Goal: Task Accomplishment & Management: Manage account settings

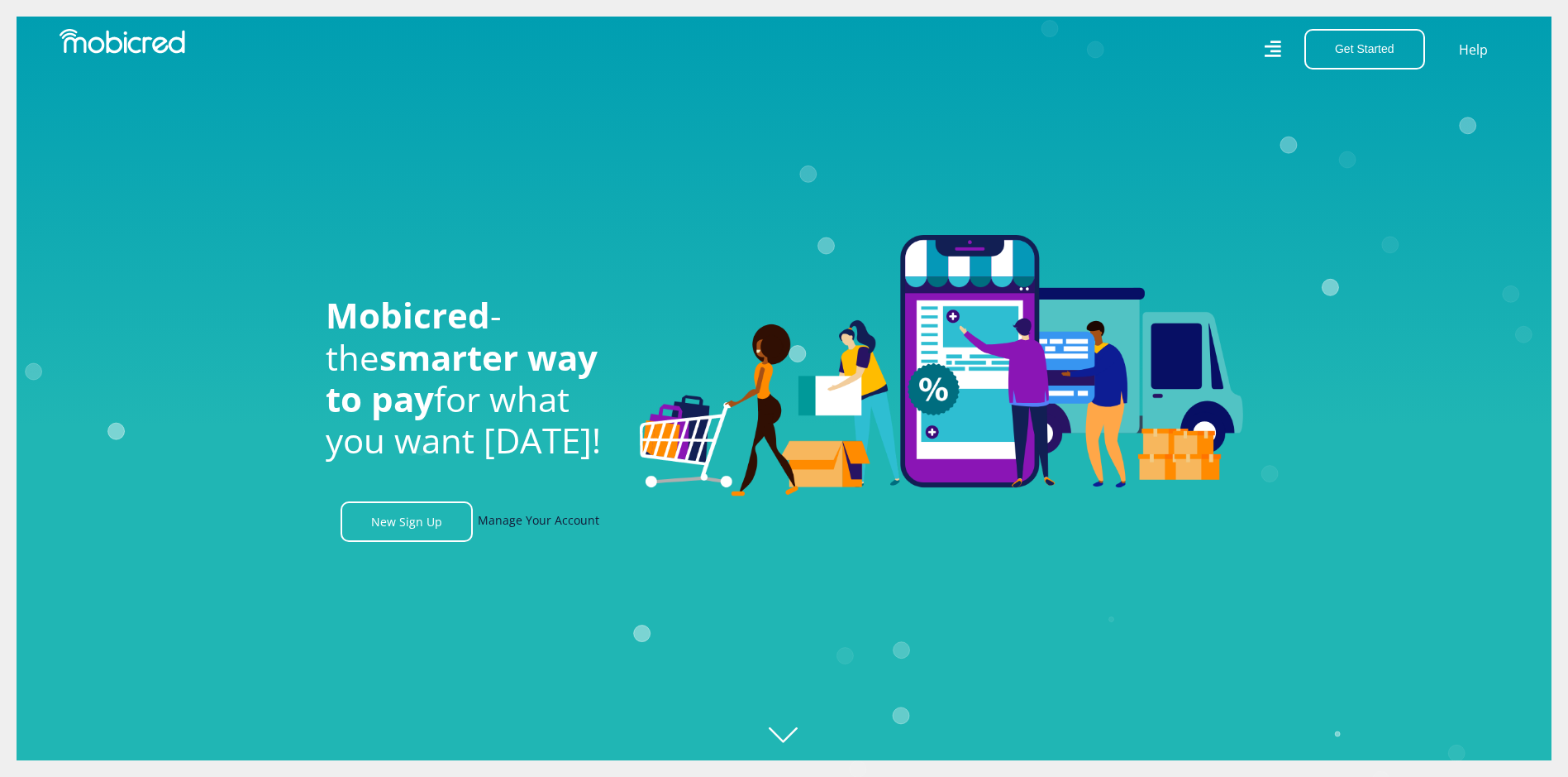
click at [520, 522] on link "Manage Your Account" at bounding box center [539, 522] width 122 height 41
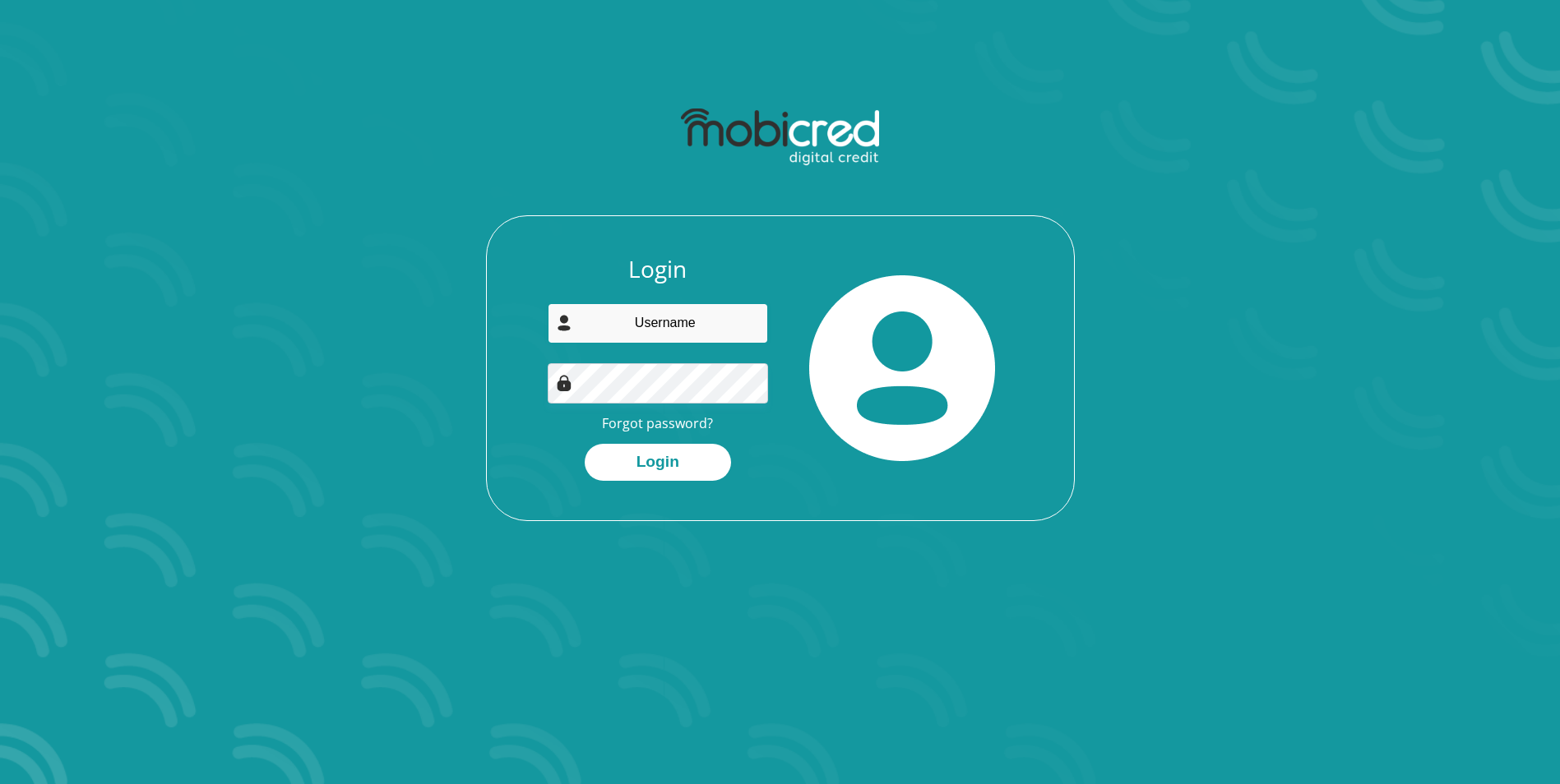
click at [704, 319] on input "email" at bounding box center [657, 323] width 220 height 40
type input "steven.fouche@gmail.com"
click at [653, 462] on button "Login" at bounding box center [658, 463] width 146 height 37
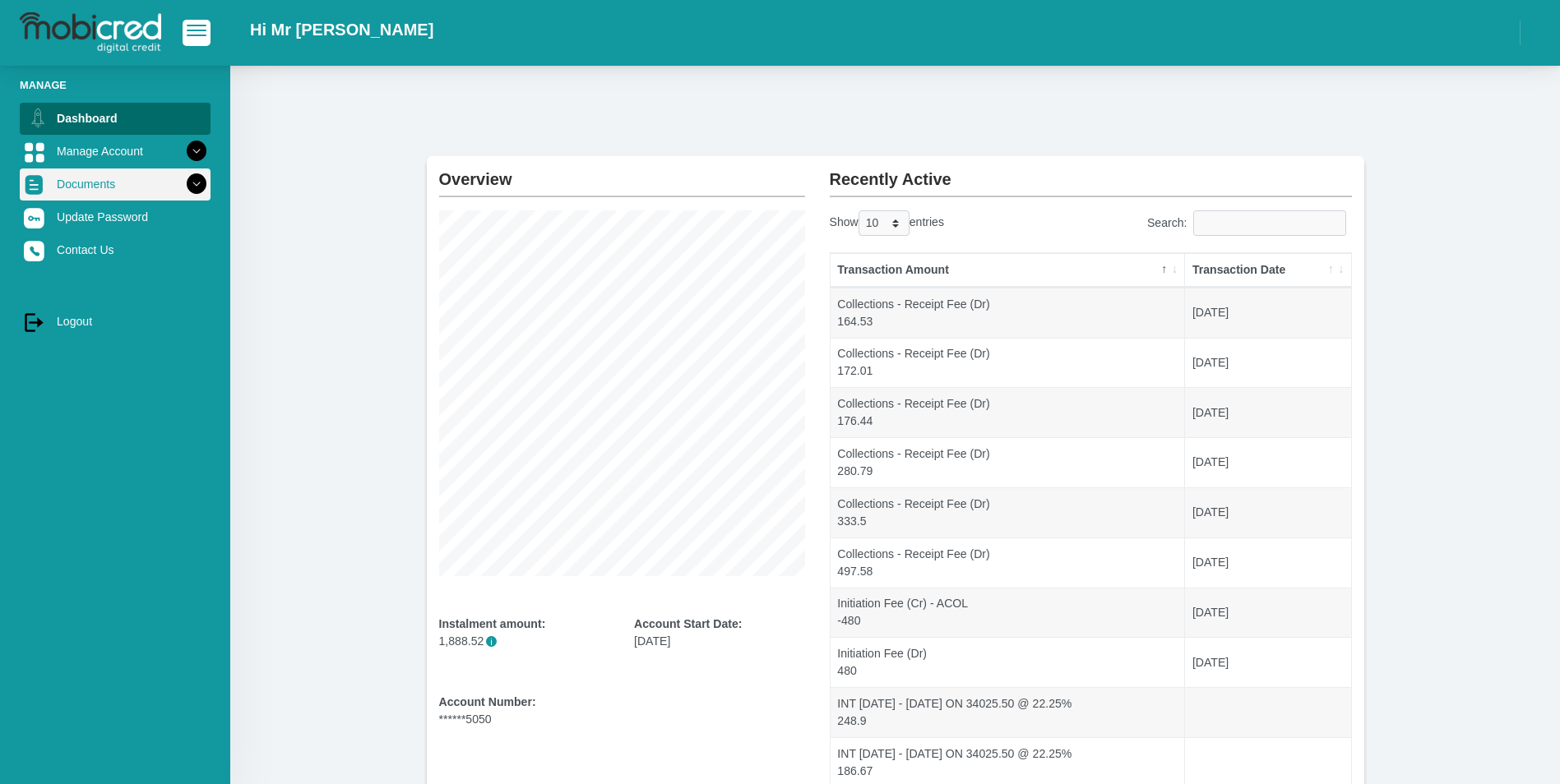
click at [88, 185] on link "Documents" at bounding box center [115, 184] width 191 height 31
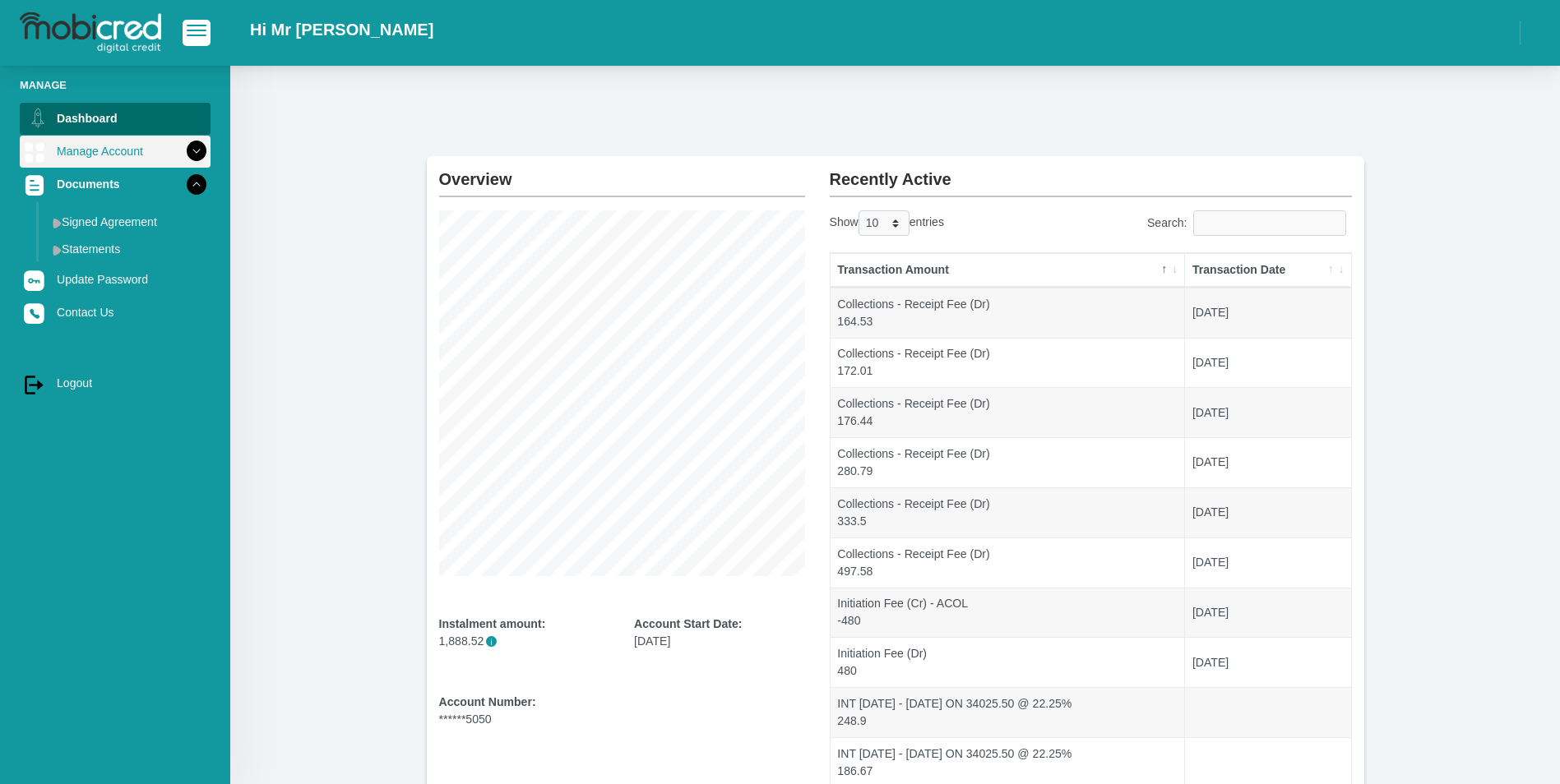
click at [110, 152] on link "Manage Account" at bounding box center [115, 151] width 191 height 31
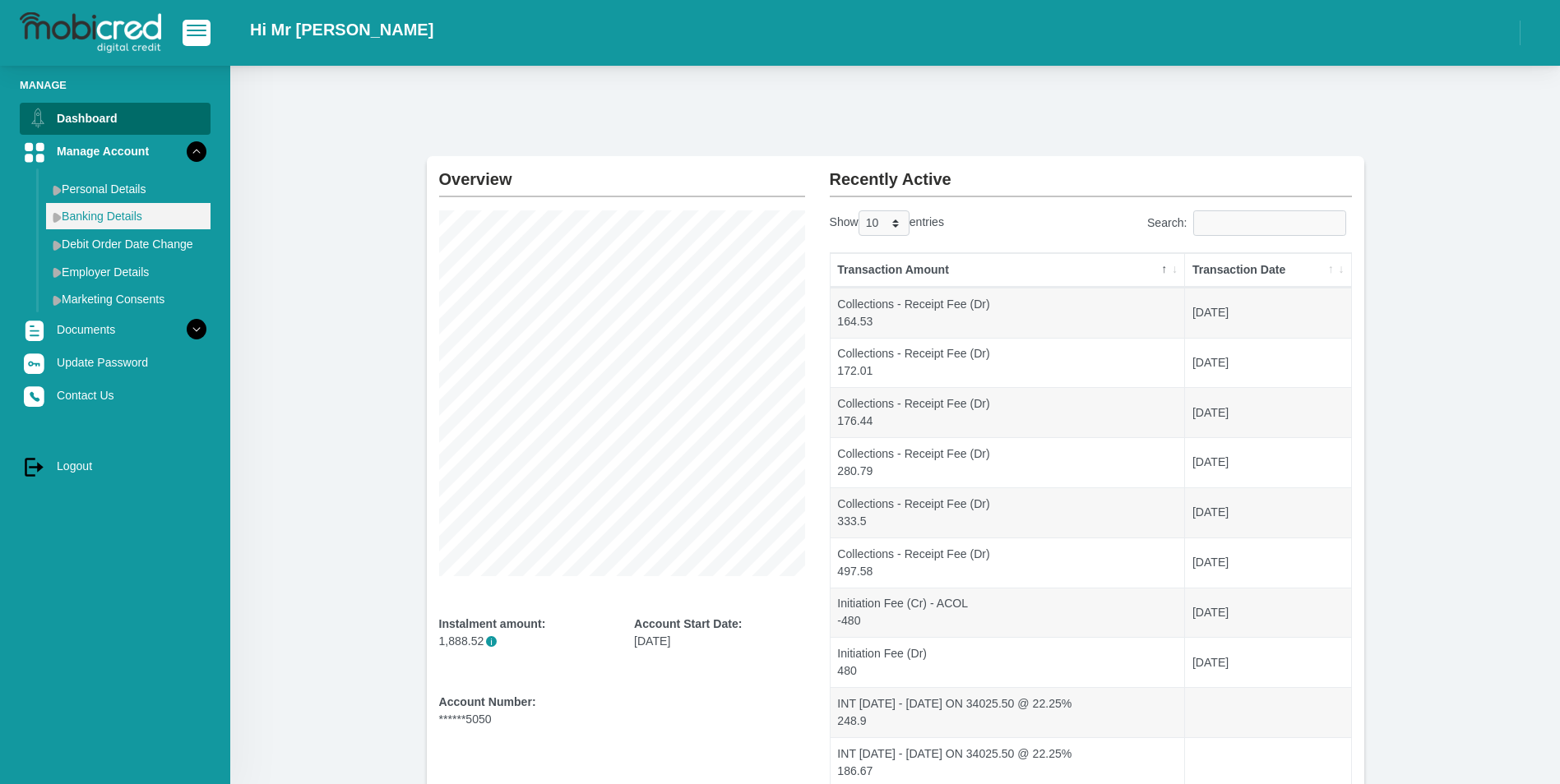
click at [112, 214] on link "Banking Details" at bounding box center [128, 215] width 165 height 26
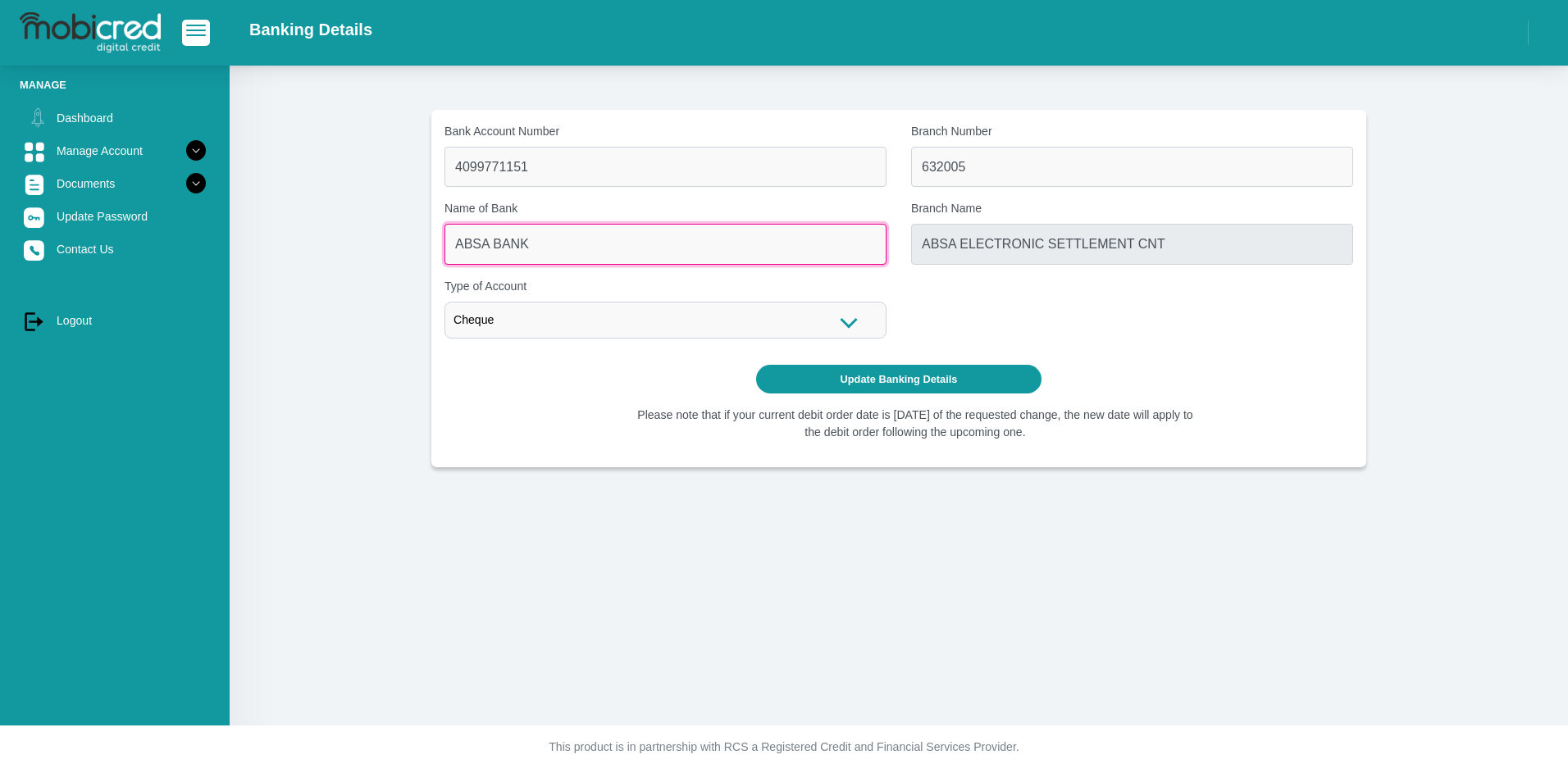
click at [541, 242] on input "ABSA BANK" at bounding box center [665, 244] width 442 height 40
drag, startPoint x: 543, startPoint y: 242, endPoint x: 443, endPoint y: 250, distance: 100.3
click at [443, 250] on div "Name of Bank ABSA BANK" at bounding box center [665, 232] width 466 height 64
click at [554, 239] on input "ABSA BANK" at bounding box center [665, 244] width 442 height 40
drag, startPoint x: 482, startPoint y: 249, endPoint x: 452, endPoint y: 249, distance: 30.0
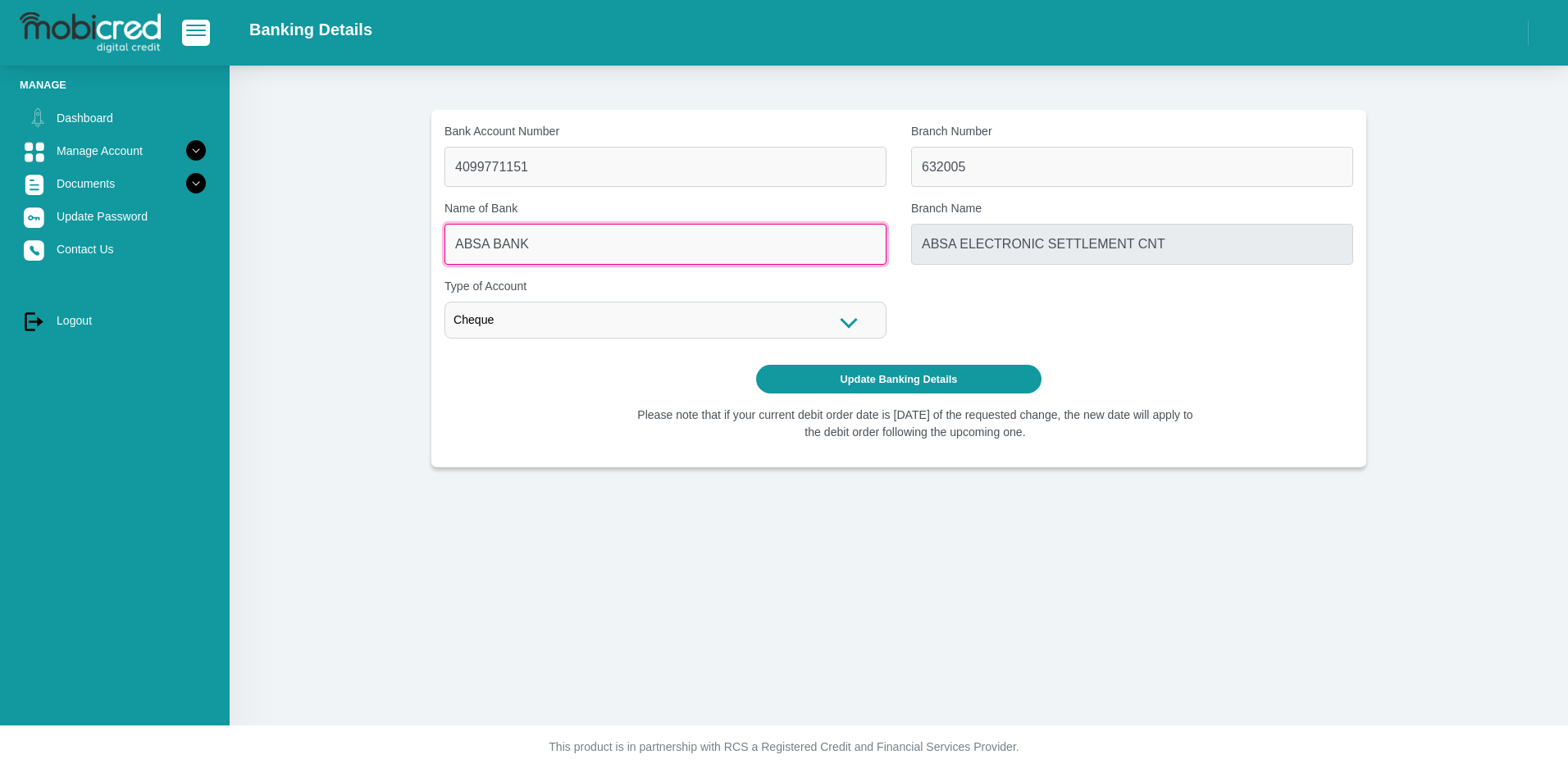
click at [452, 249] on input "ABSA BANK" at bounding box center [665, 244] width 442 height 40
click at [545, 248] on input "ABSA BANK" at bounding box center [665, 244] width 442 height 40
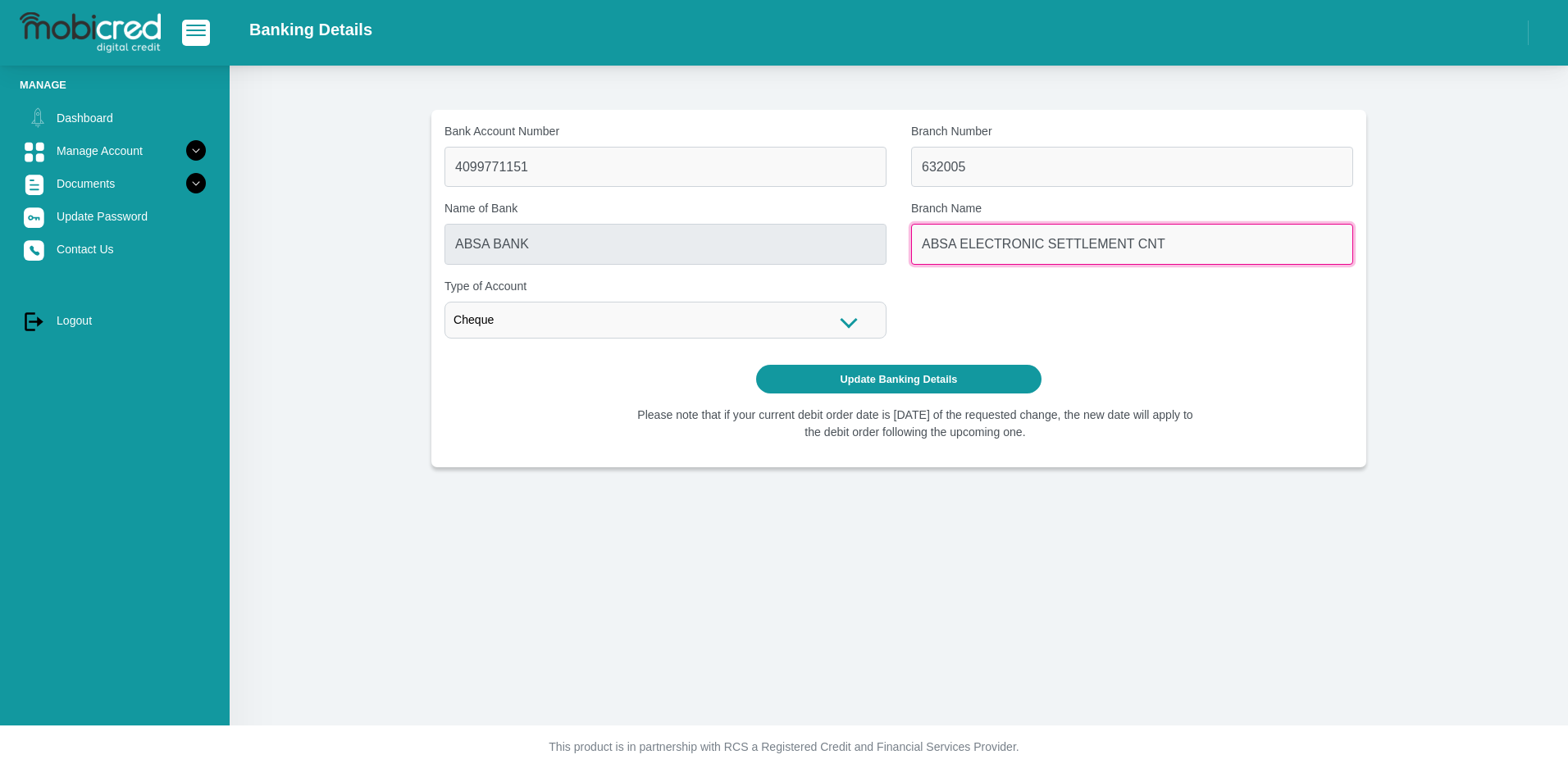
click at [1020, 244] on input "ABSA ELECTRONIC SETTLEMENT CNT" at bounding box center [1132, 244] width 442 height 40
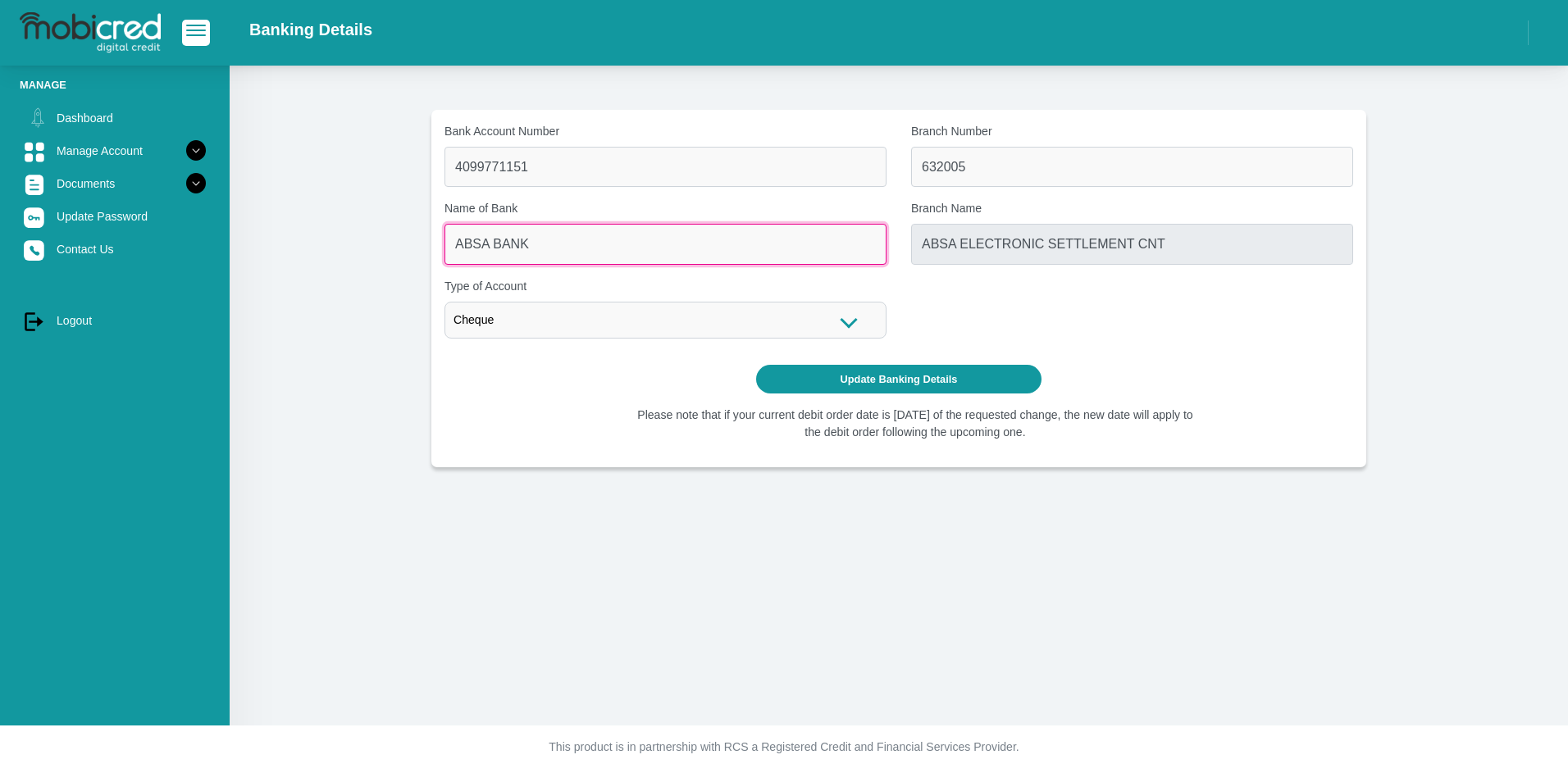
click at [753, 248] on input "ABSA BANK" at bounding box center [665, 244] width 442 height 40
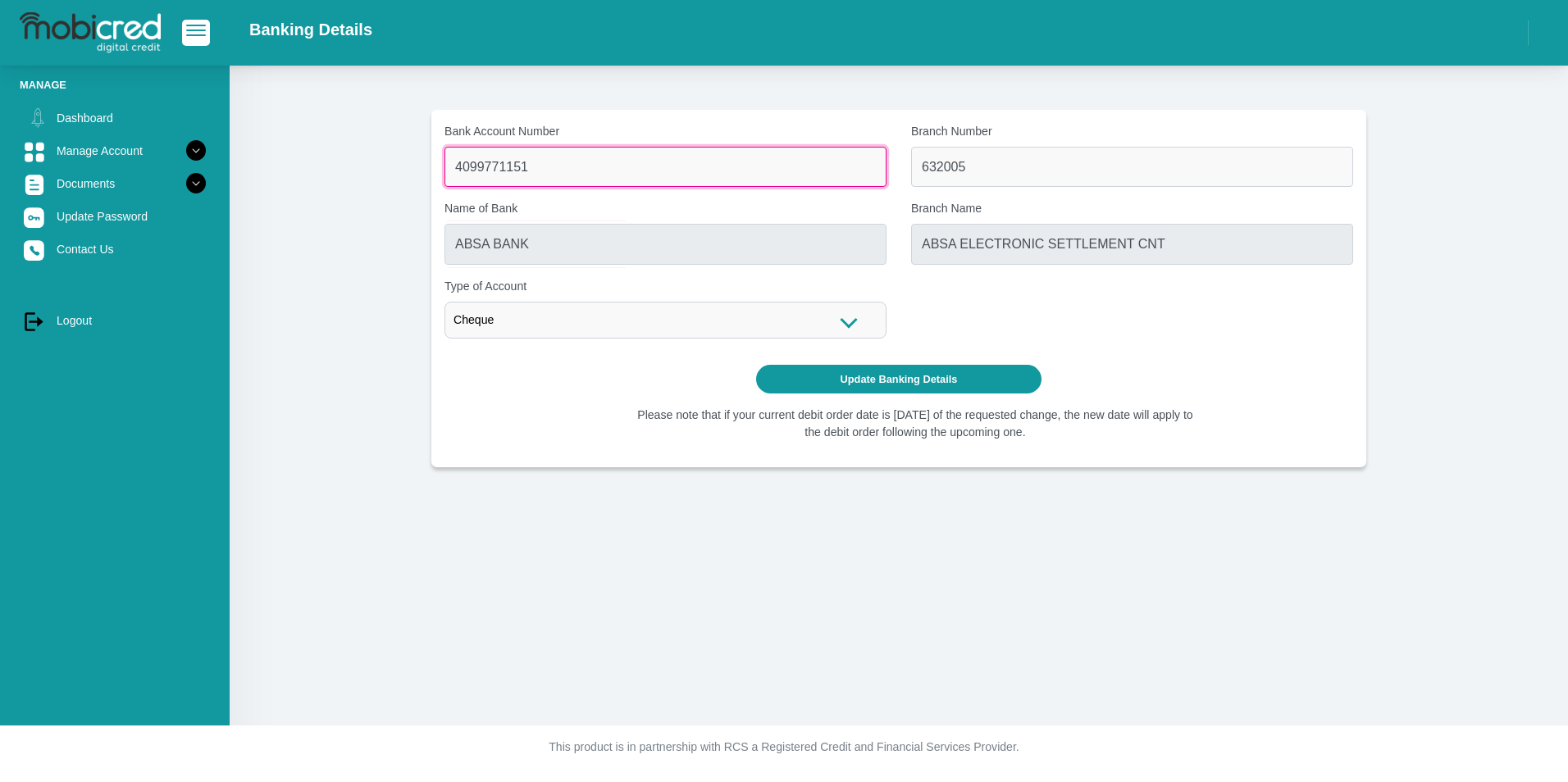
click at [750, 178] on input "4099771151" at bounding box center [665, 167] width 442 height 40
click at [197, 30] on span "button" at bounding box center [196, 31] width 20 height 12
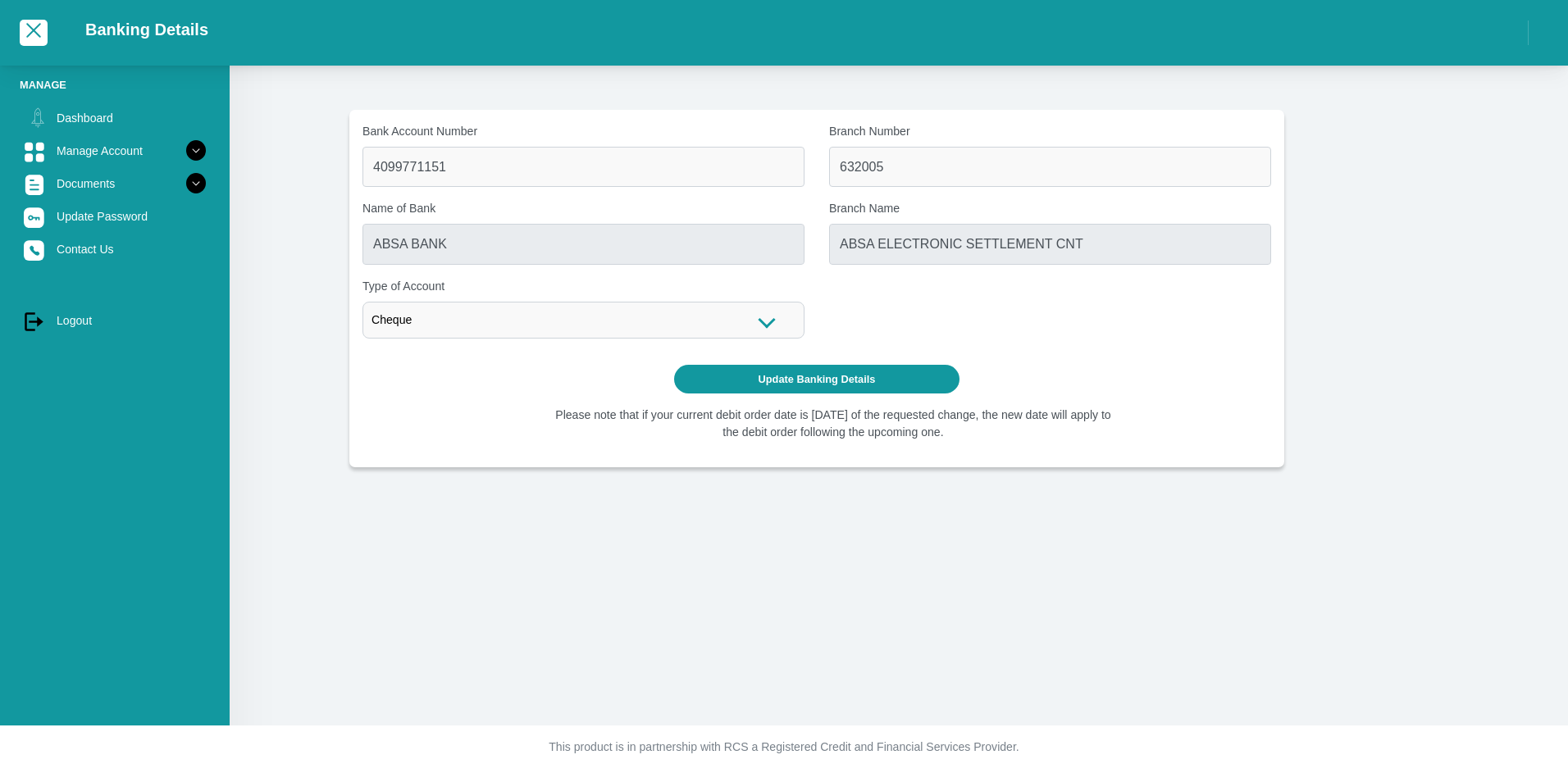
click at [48, 86] on li "Manage" at bounding box center [115, 84] width 190 height 15
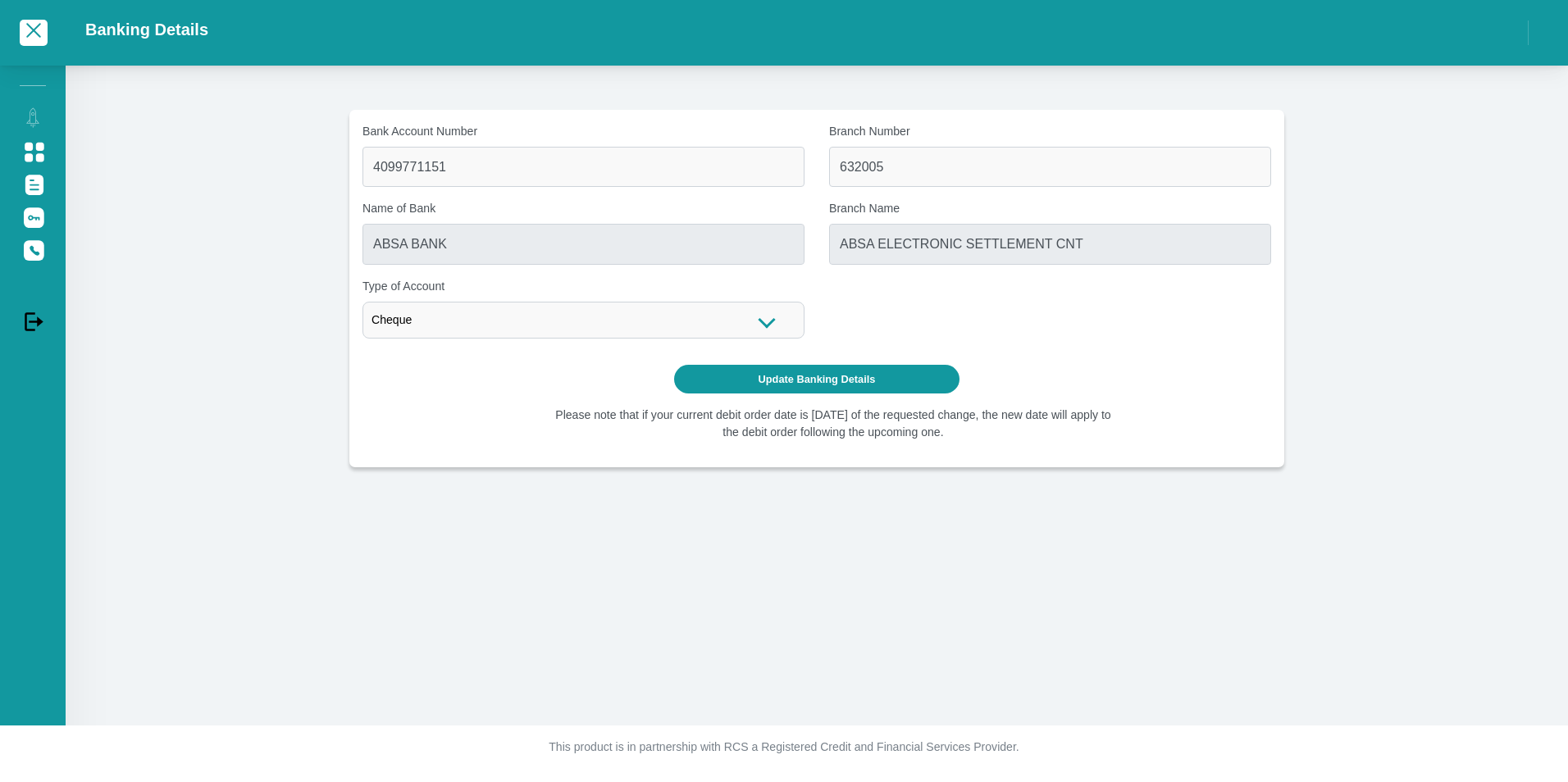
click at [36, 27] on span "button" at bounding box center [34, 31] width 20 height 12
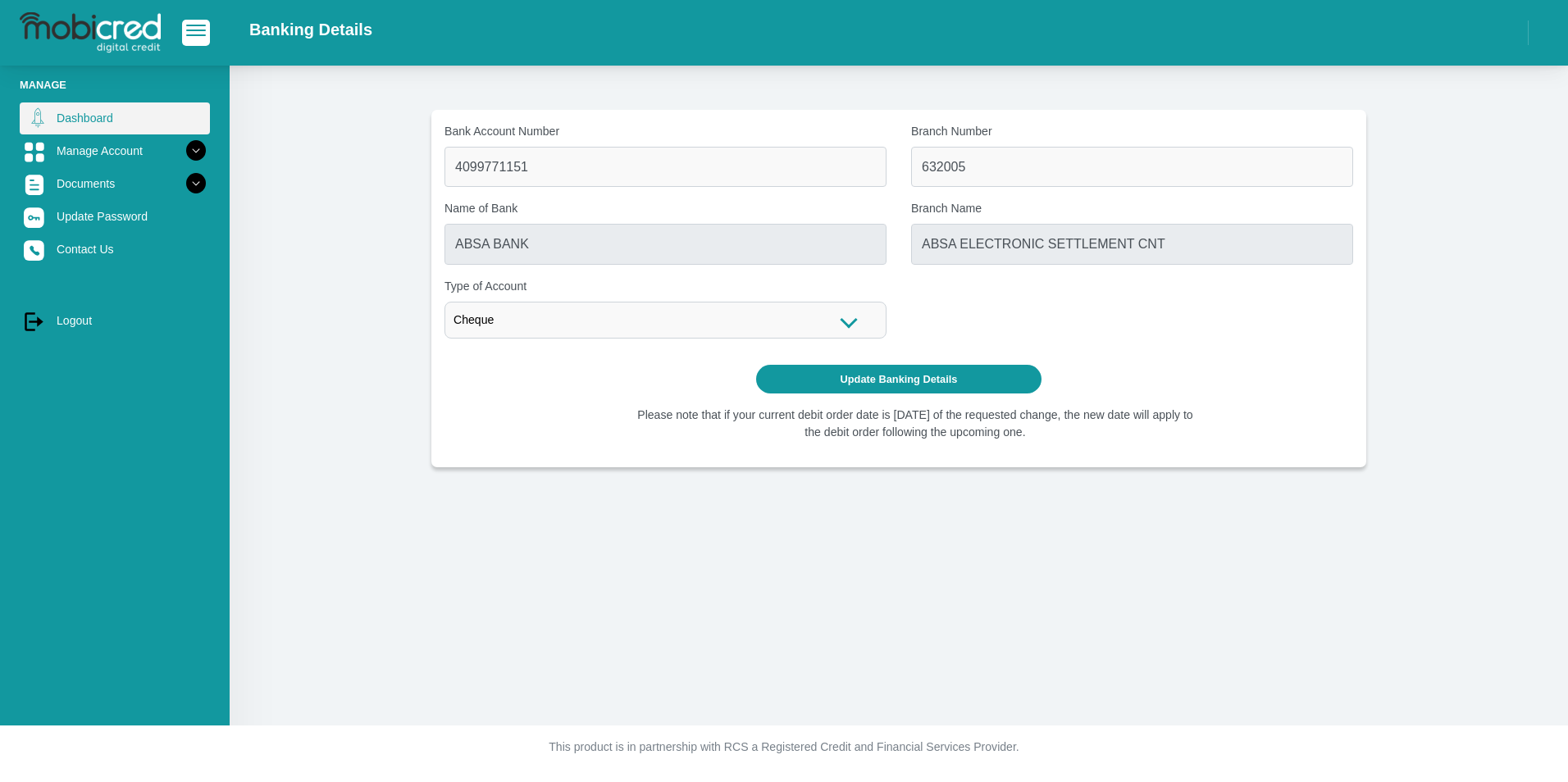
click at [77, 116] on link "Dashboard" at bounding box center [115, 118] width 190 height 31
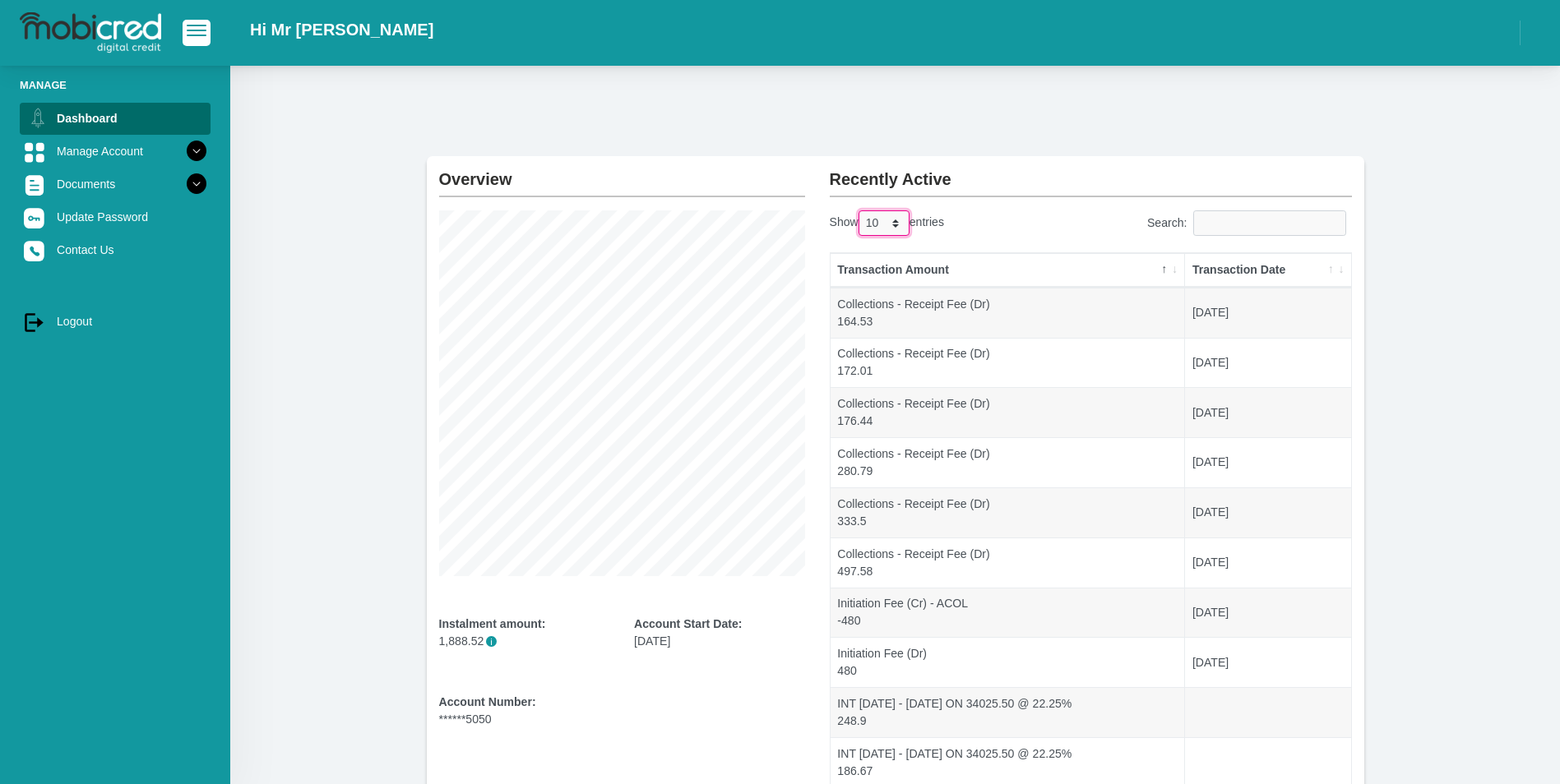
click at [899, 221] on select "10 25 50 100" at bounding box center [883, 223] width 51 height 25
select select "100"
click at [860, 211] on select "10 25 50 100" at bounding box center [883, 223] width 51 height 25
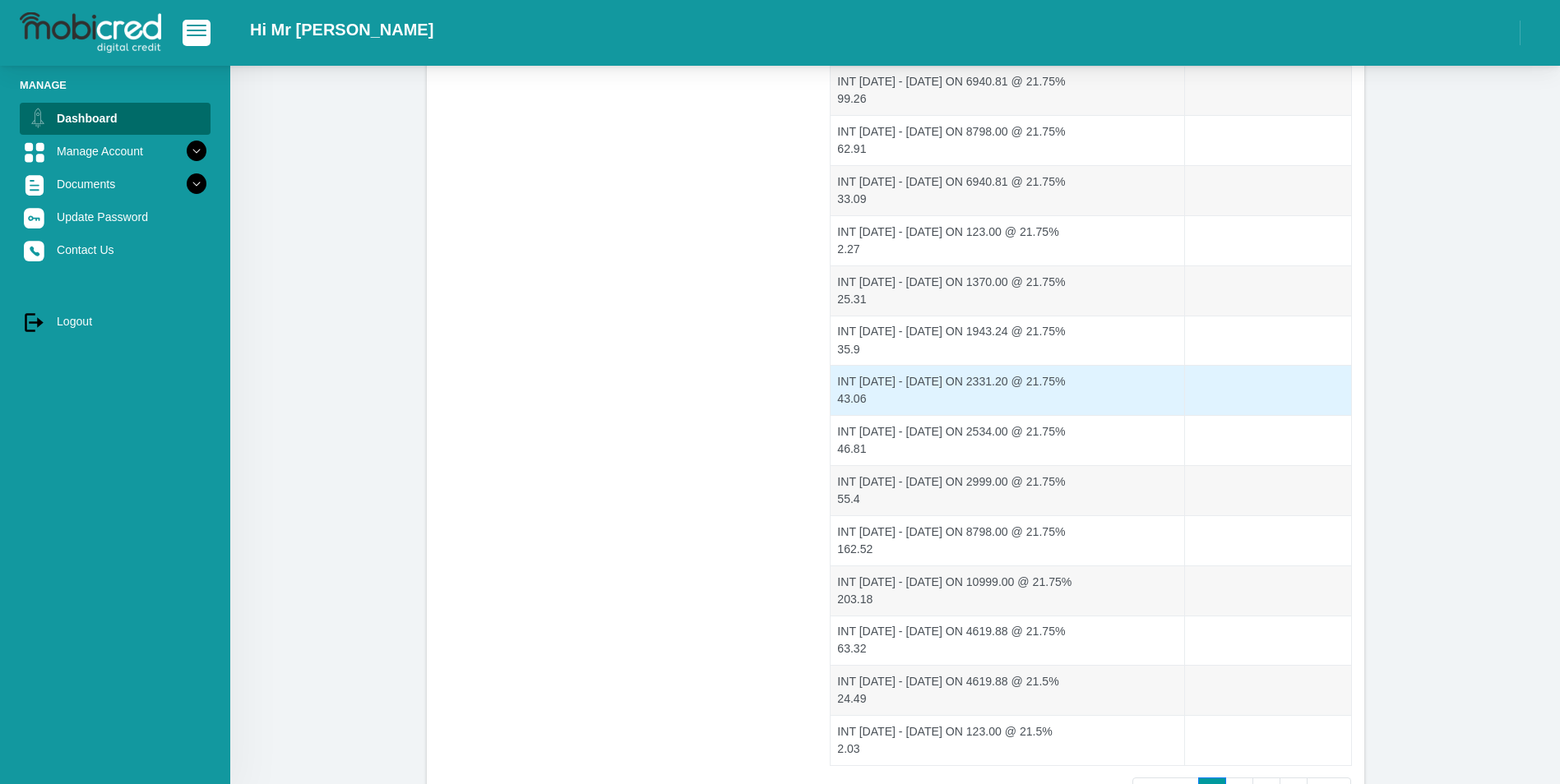
scroll to position [4643, 0]
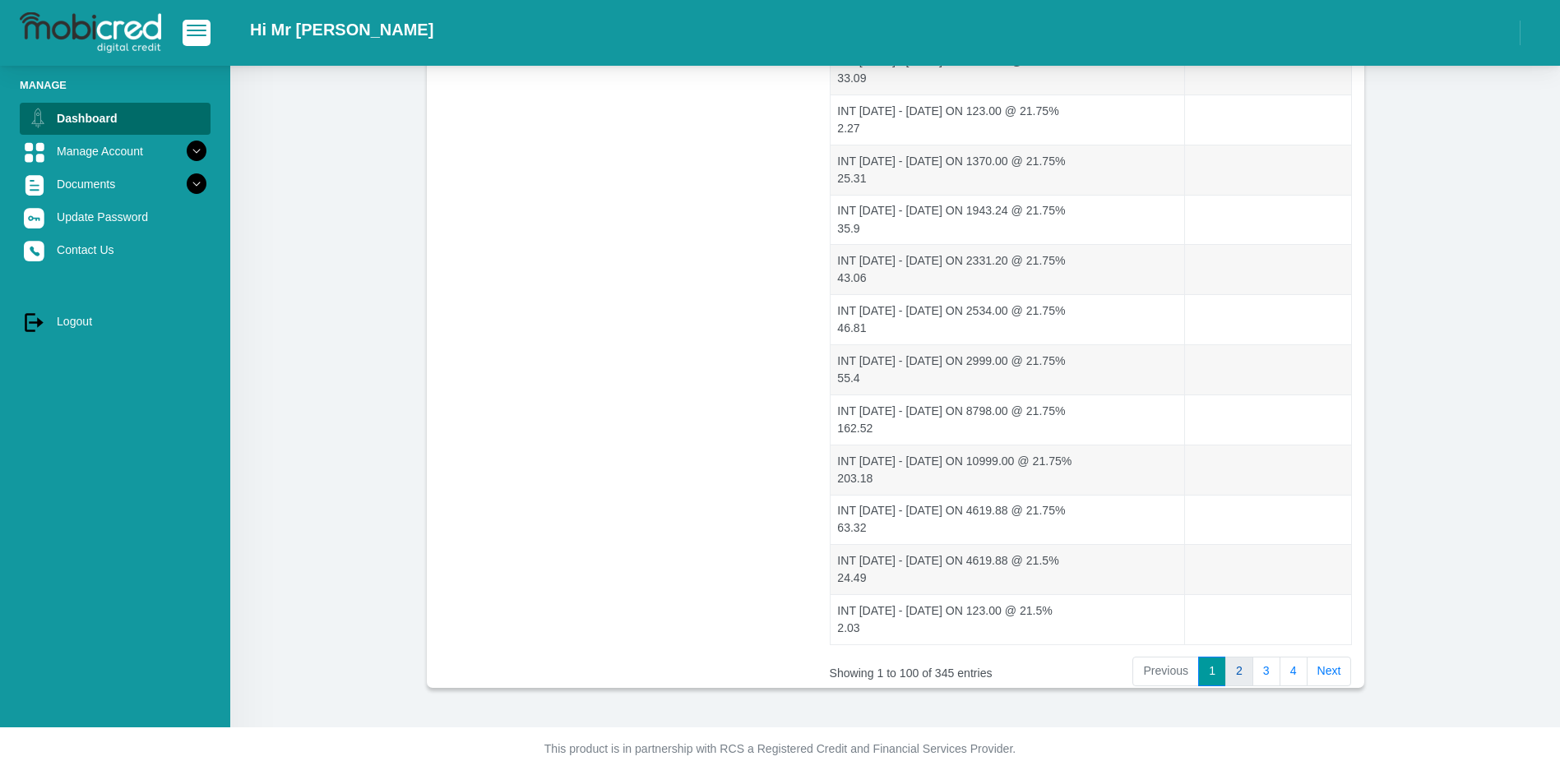
click at [1239, 676] on link "2" at bounding box center [1240, 671] width 28 height 30
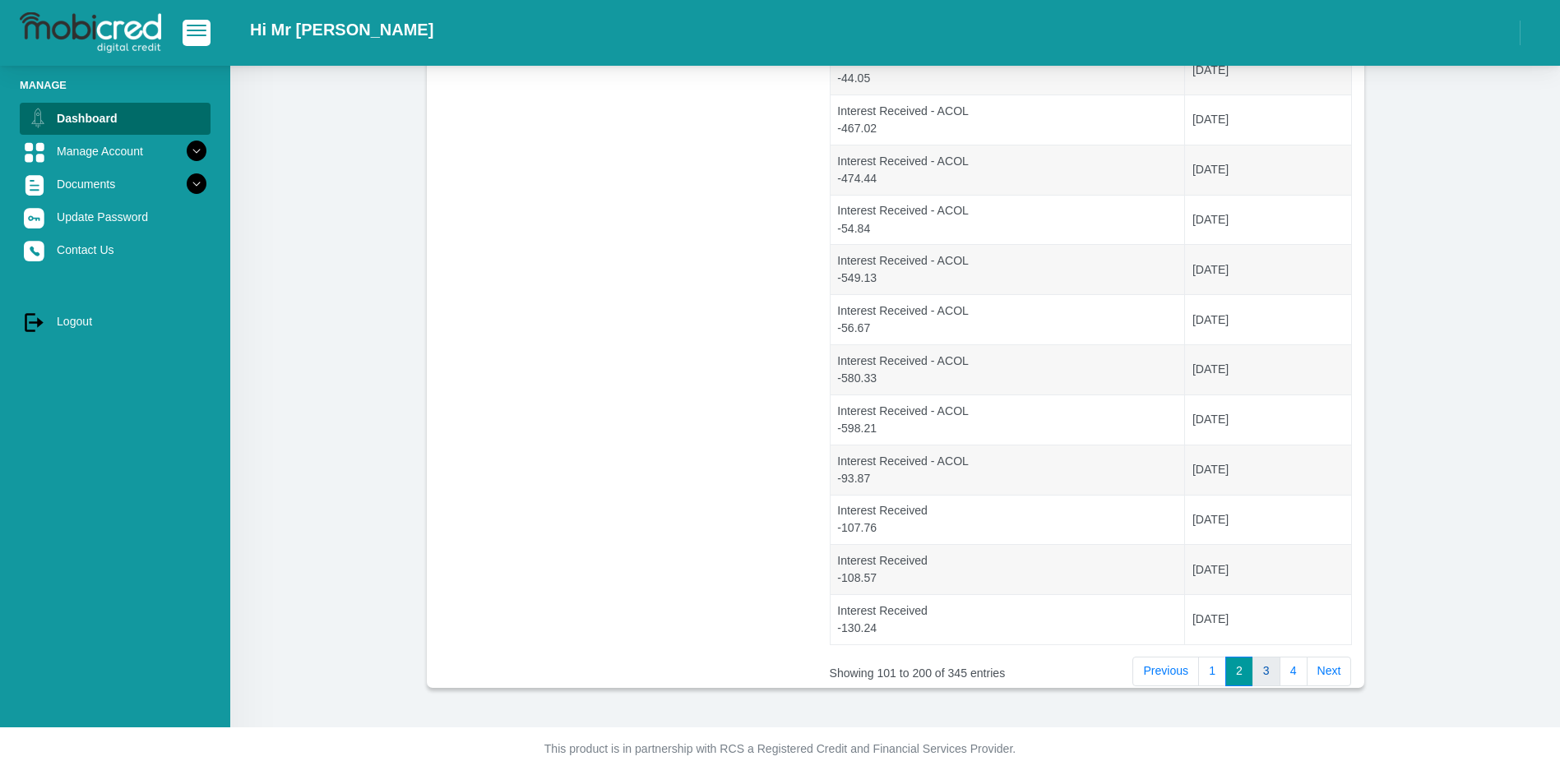
click at [1260, 676] on link "3" at bounding box center [1266, 671] width 28 height 30
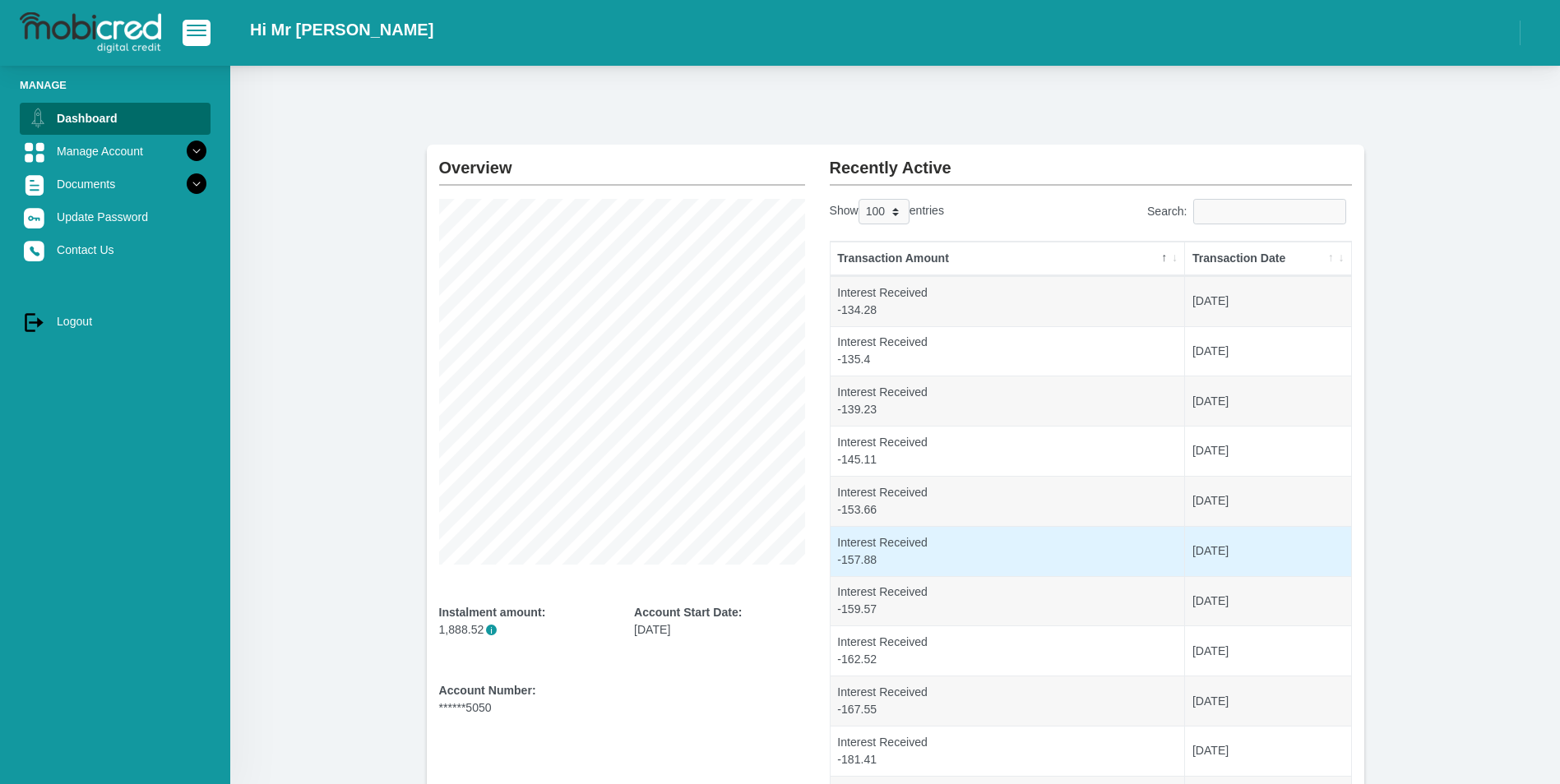
scroll to position [0, 0]
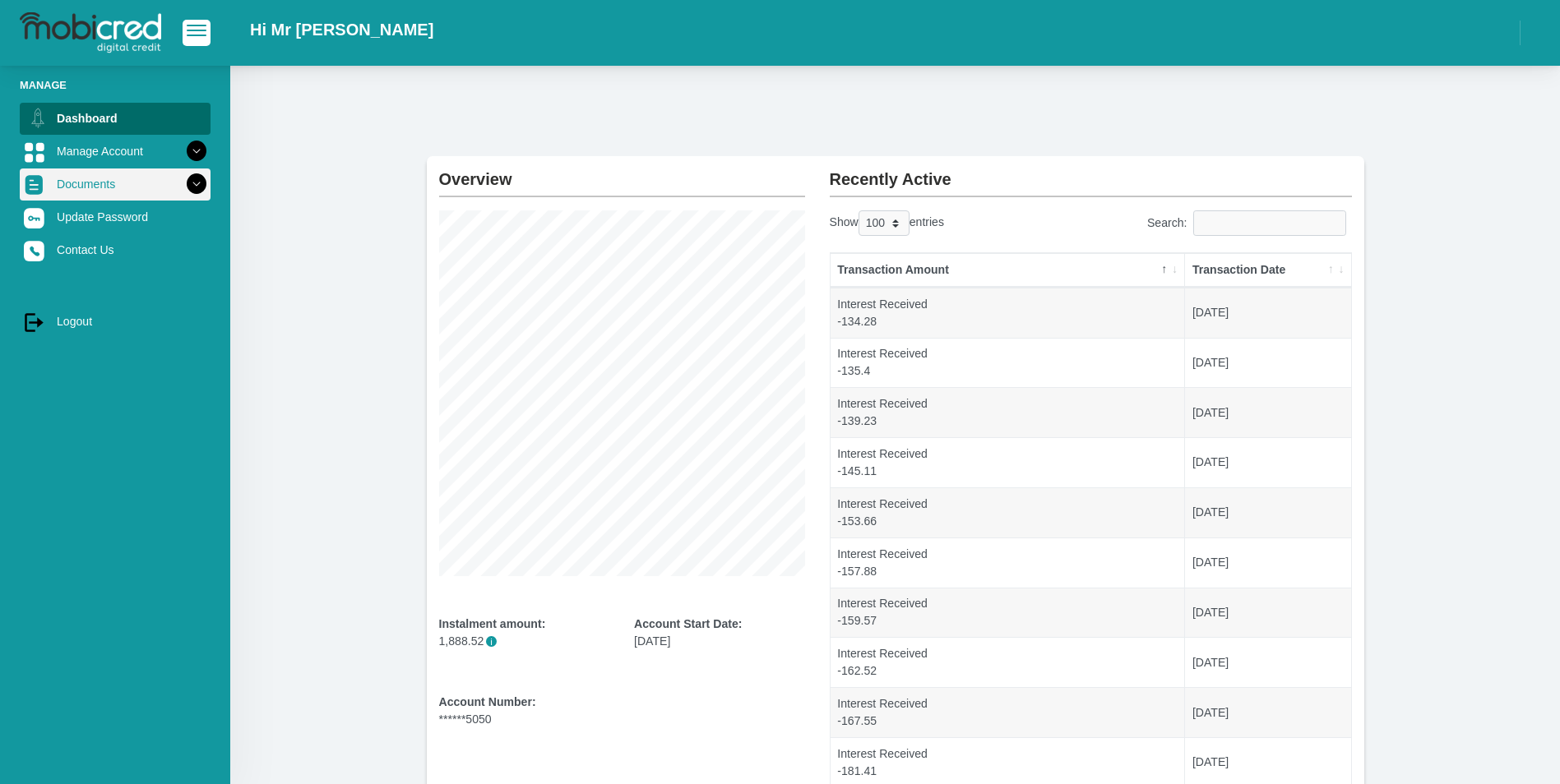
click at [73, 179] on link "Documents" at bounding box center [115, 184] width 191 height 31
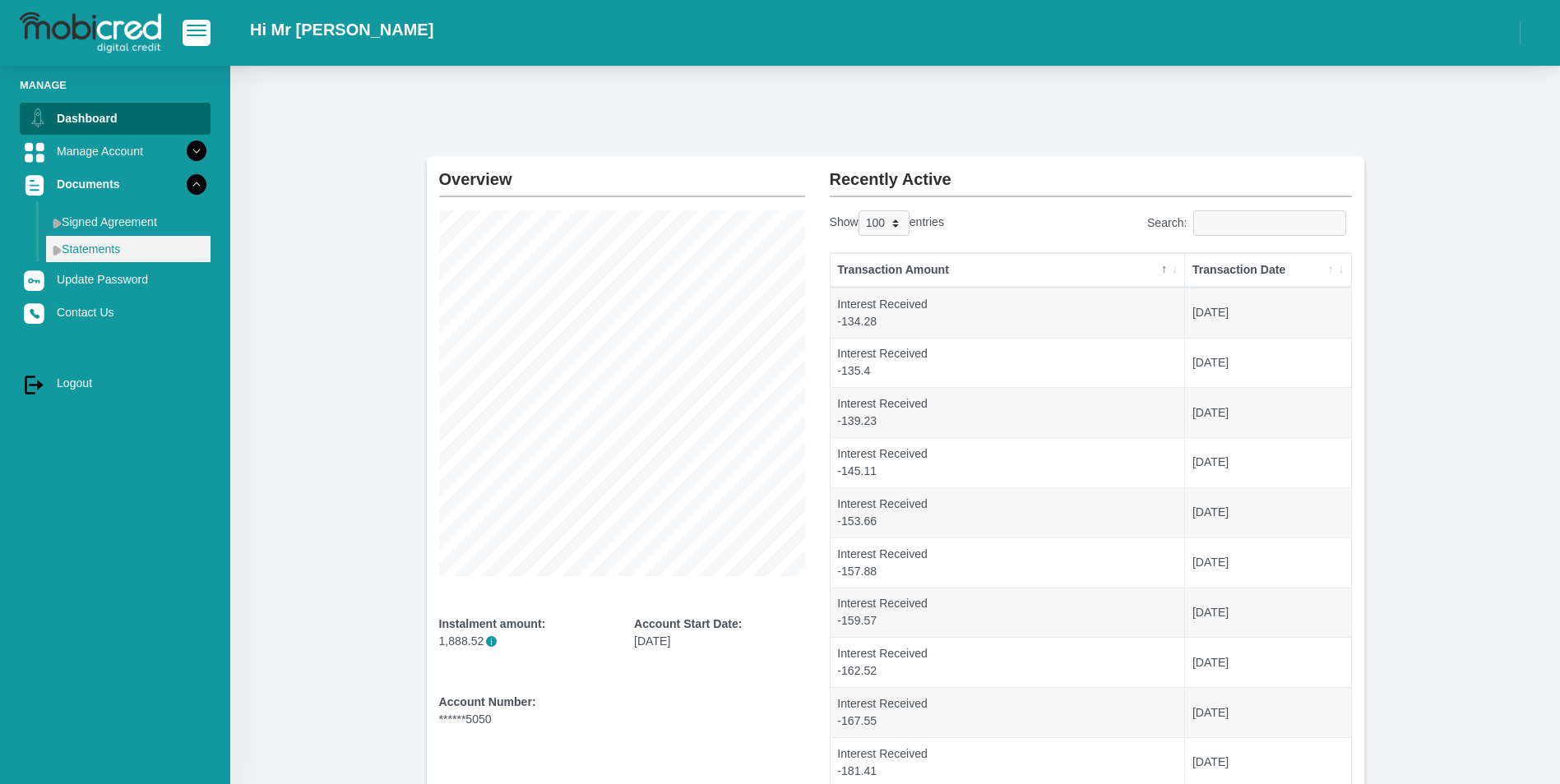
click at [76, 245] on link "Statements" at bounding box center [128, 248] width 165 height 26
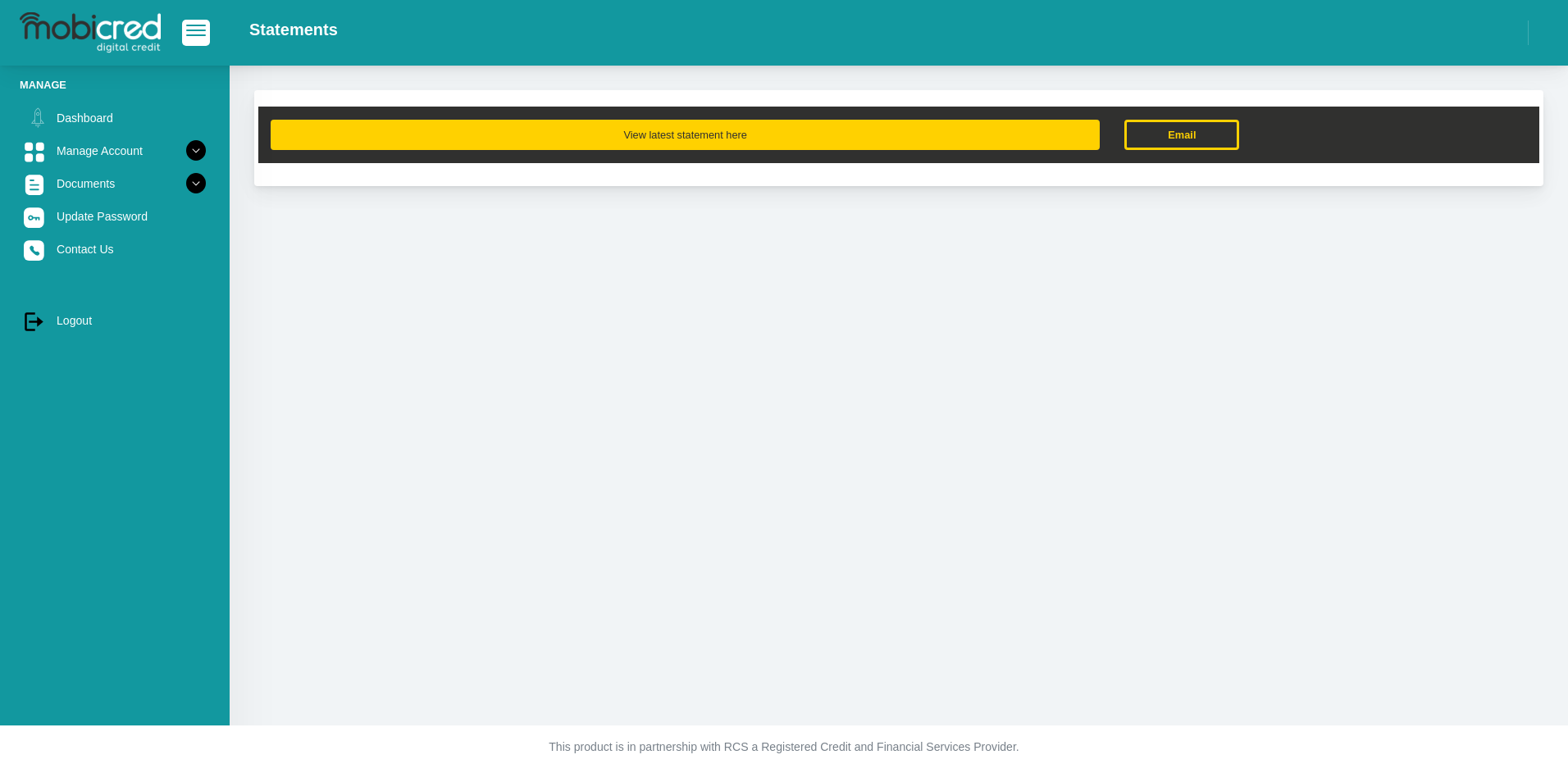
click at [687, 137] on button "View latest statement here" at bounding box center [685, 135] width 829 height 31
